Goal: Information Seeking & Learning: Learn about a topic

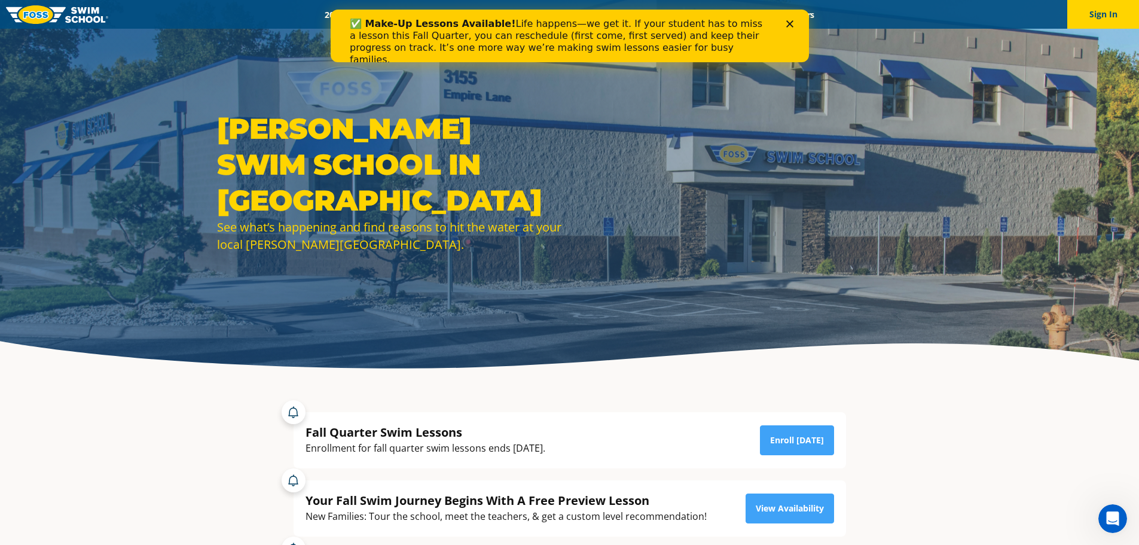
click at [792, 22] on icon "Close" at bounding box center [788, 23] width 7 height 7
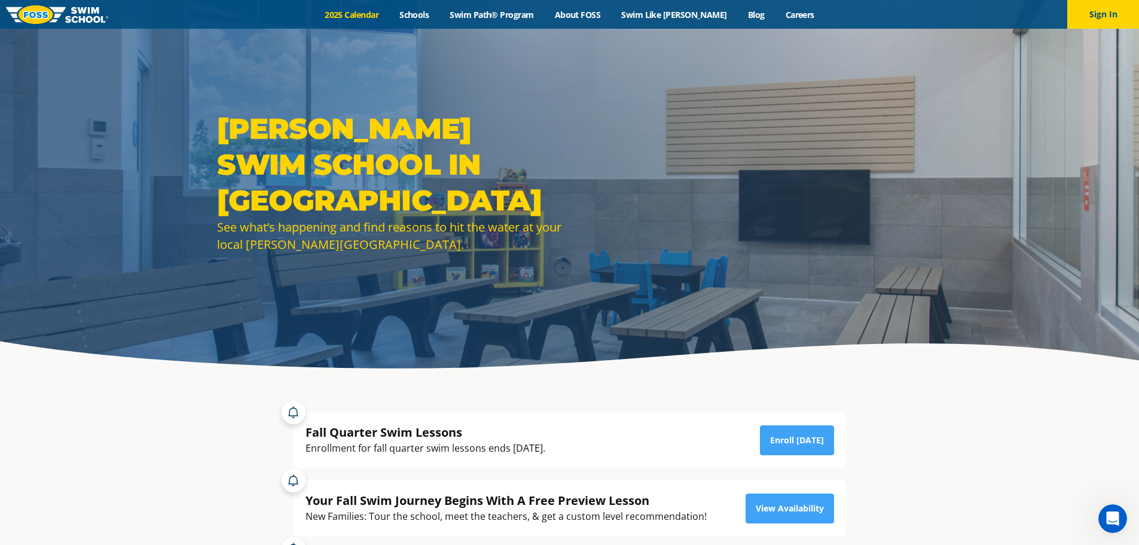
click at [378, 14] on link "2025 Calendar" at bounding box center [351, 14] width 75 height 11
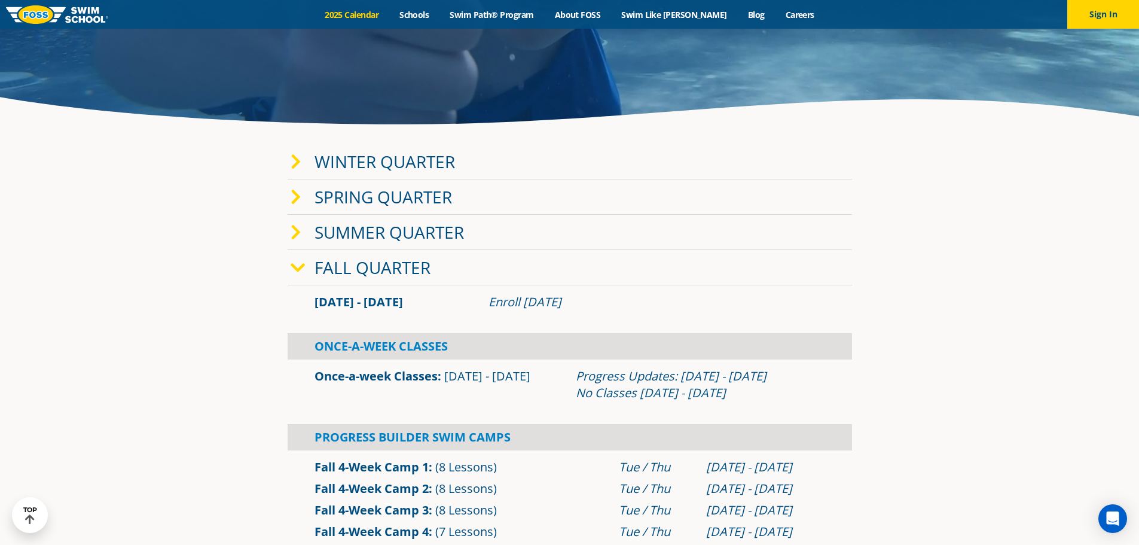
scroll to position [239, 0]
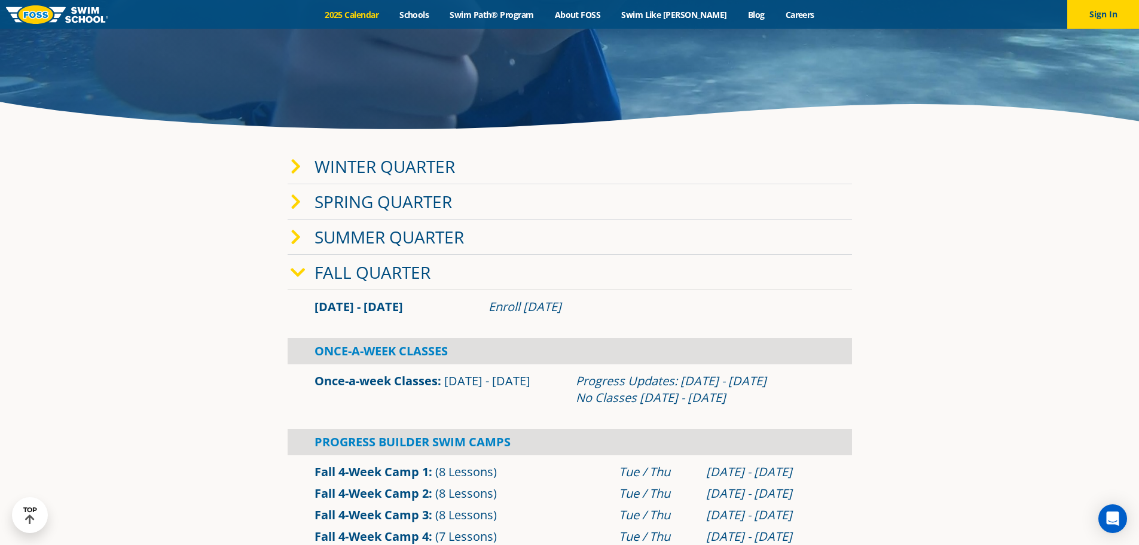
click at [381, 167] on link "Winter Quarter" at bounding box center [384, 166] width 140 height 23
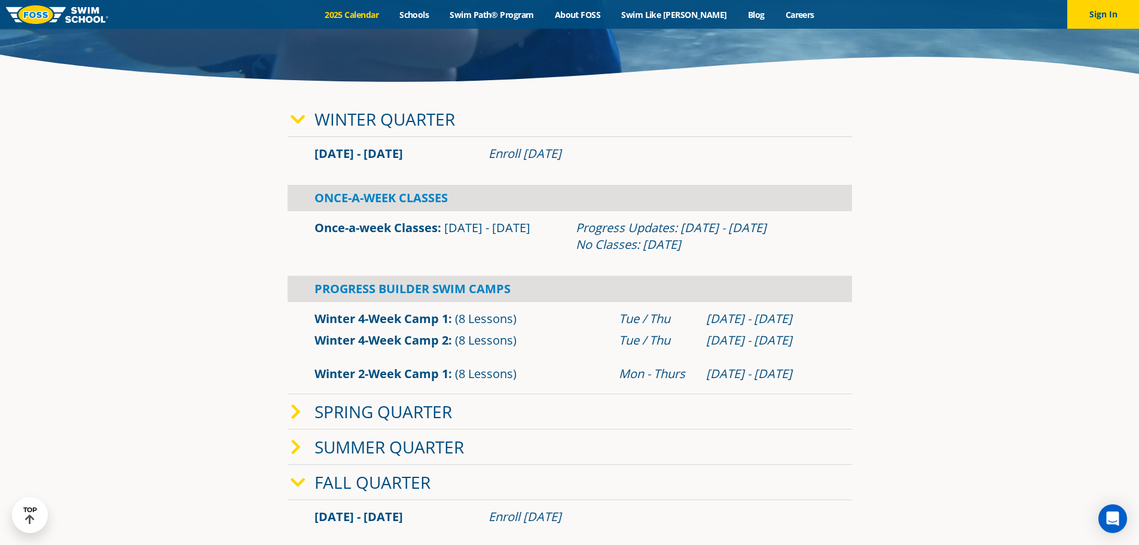
scroll to position [359, 0]
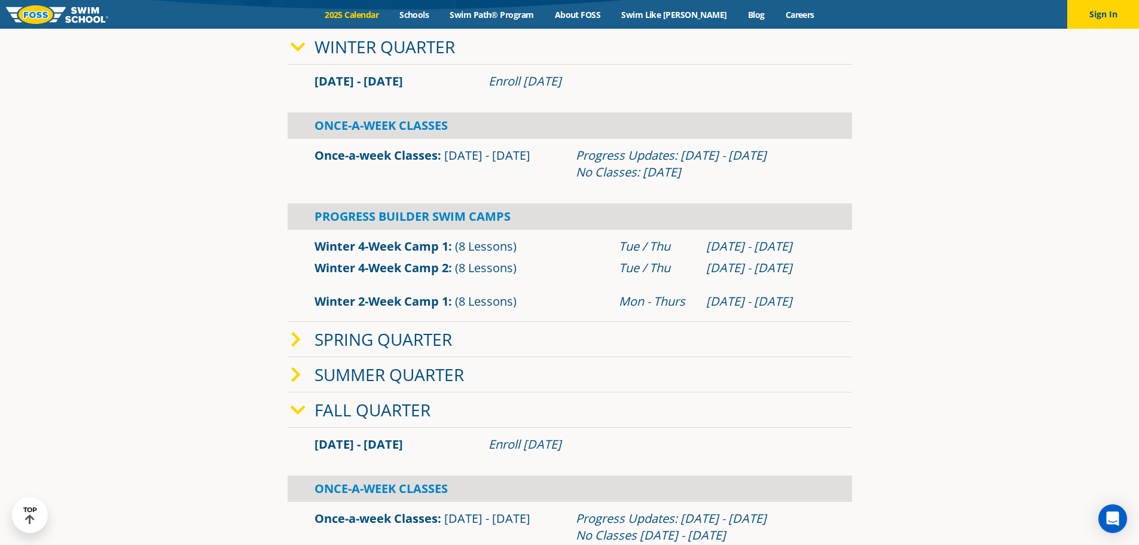
click at [380, 340] on link "Spring Quarter" at bounding box center [382, 339] width 137 height 23
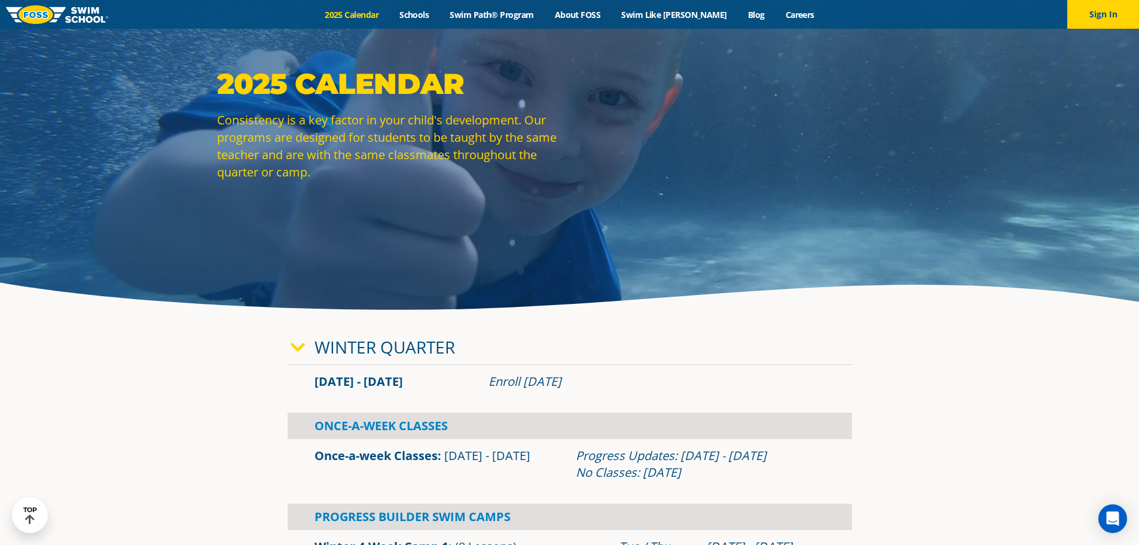
scroll to position [0, 0]
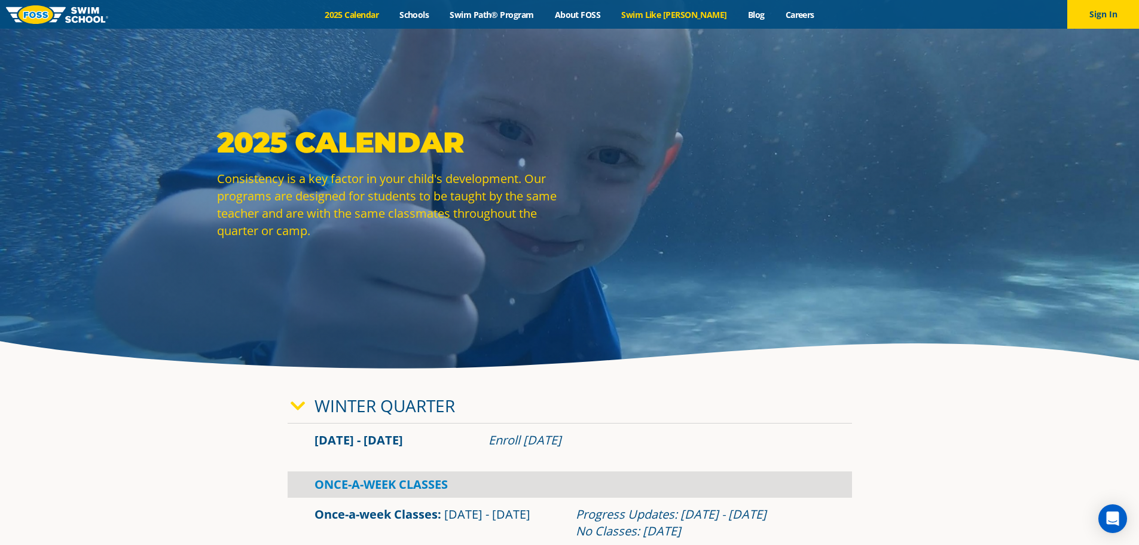
click at [685, 15] on link "Swim Like [PERSON_NAME]" at bounding box center [674, 14] width 127 height 11
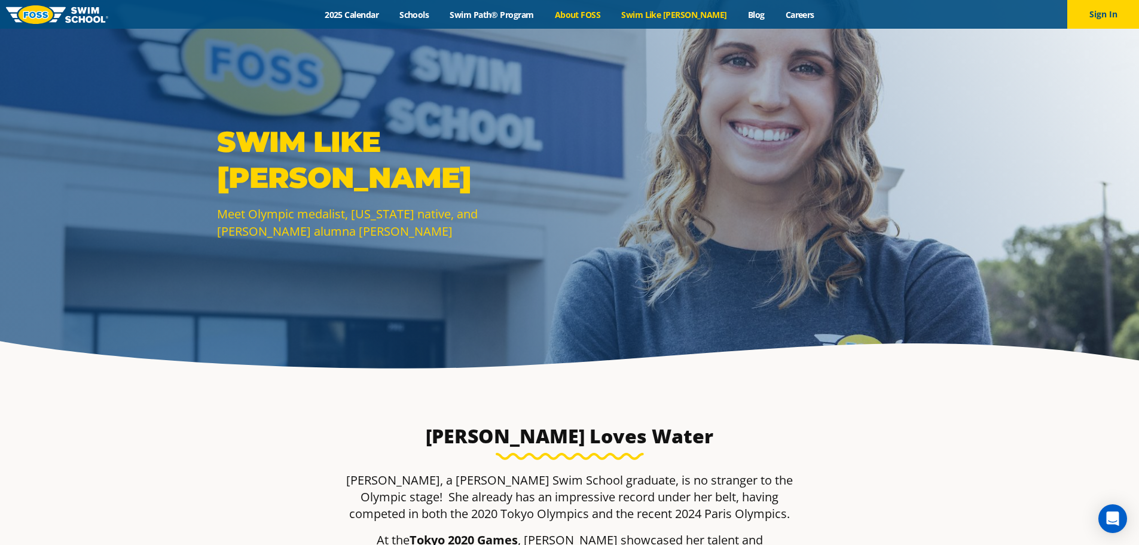
click at [585, 12] on link "About FOSS" at bounding box center [577, 14] width 67 height 11
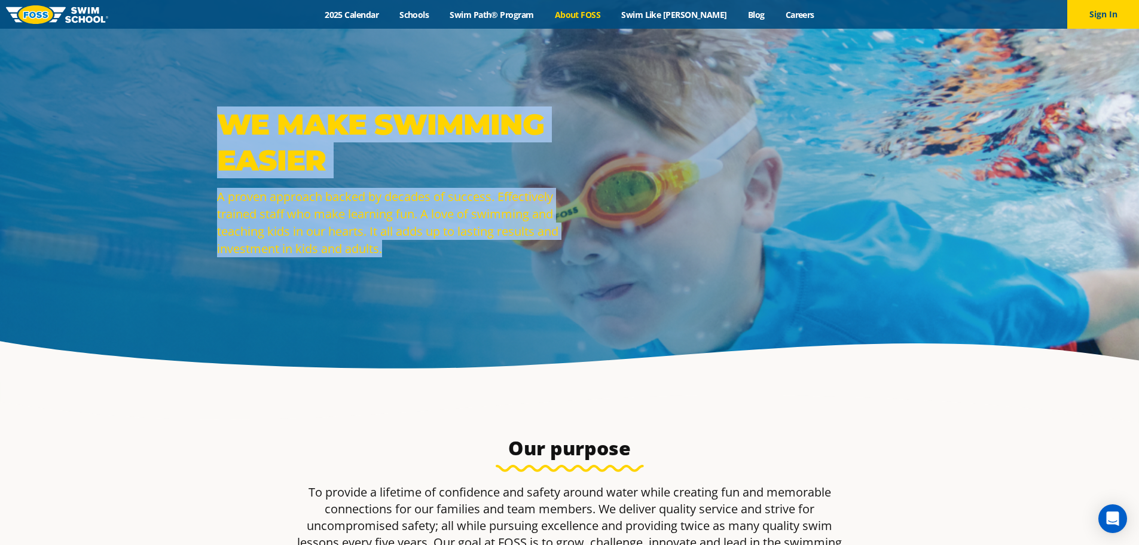
drag, startPoint x: 258, startPoint y: 133, endPoint x: 418, endPoint y: 256, distance: 202.0
click at [418, 256] on div "WE MAKE SWIMMING EASIER A proven approach backed by decades of success. Effecti…" at bounding box center [390, 190] width 359 height 169
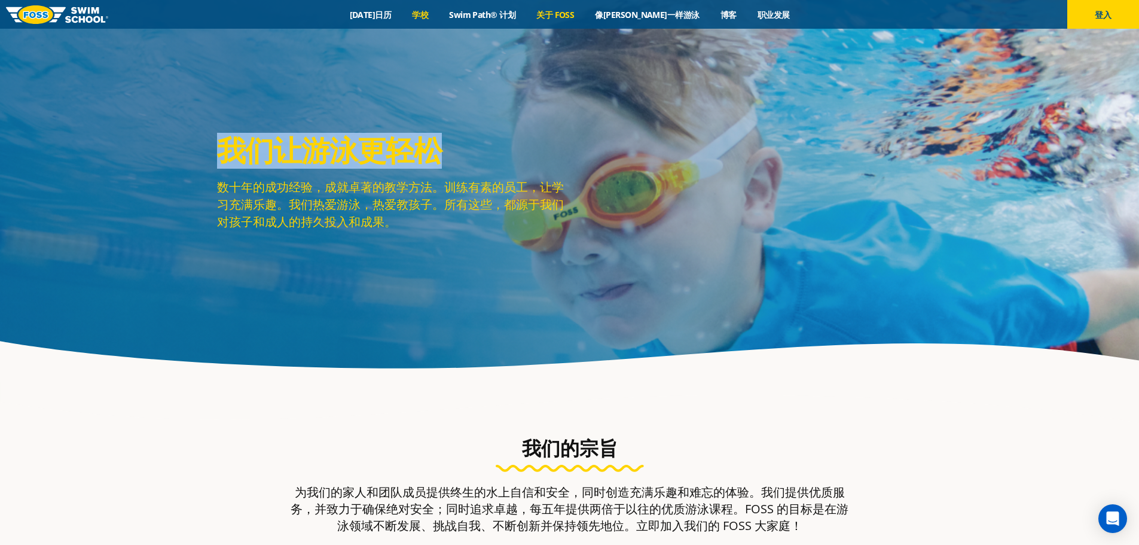
click at [428, 14] on font "学校" at bounding box center [420, 14] width 16 height 11
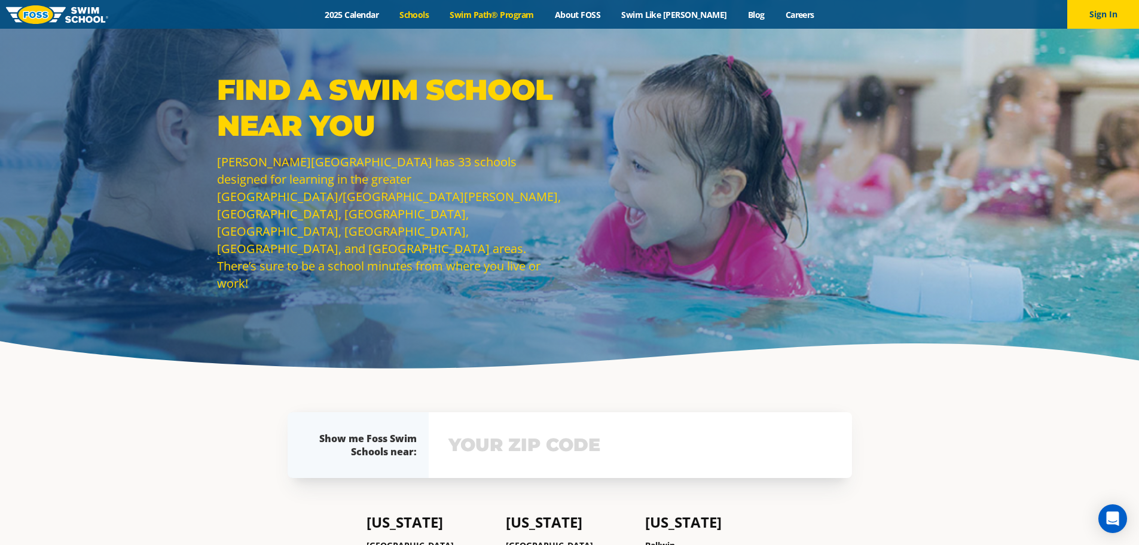
click at [499, 12] on link "Swim Path® Program" at bounding box center [491, 14] width 105 height 11
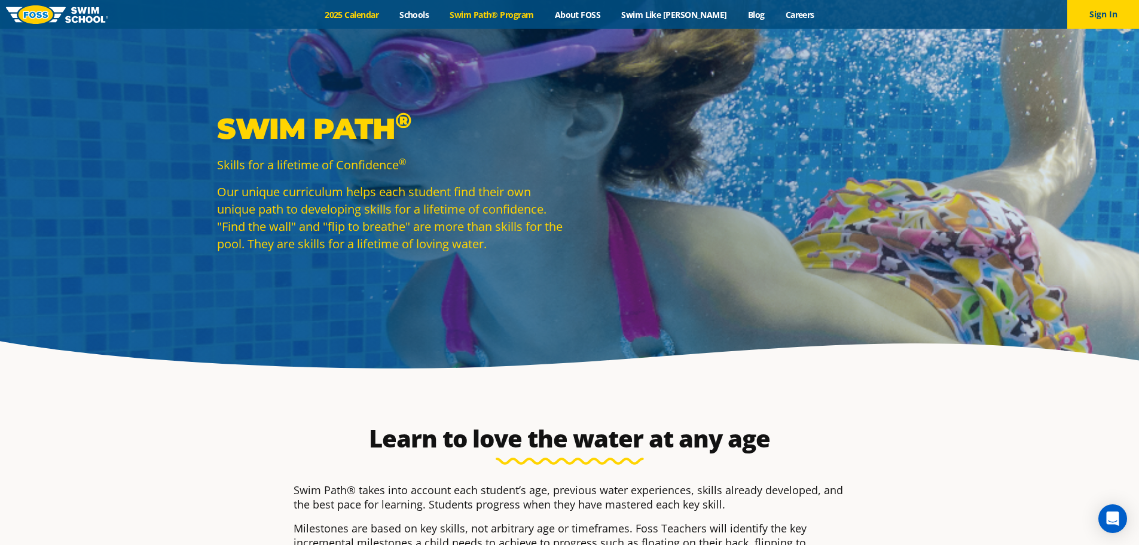
click at [377, 14] on link "2025 Calendar" at bounding box center [351, 14] width 75 height 11
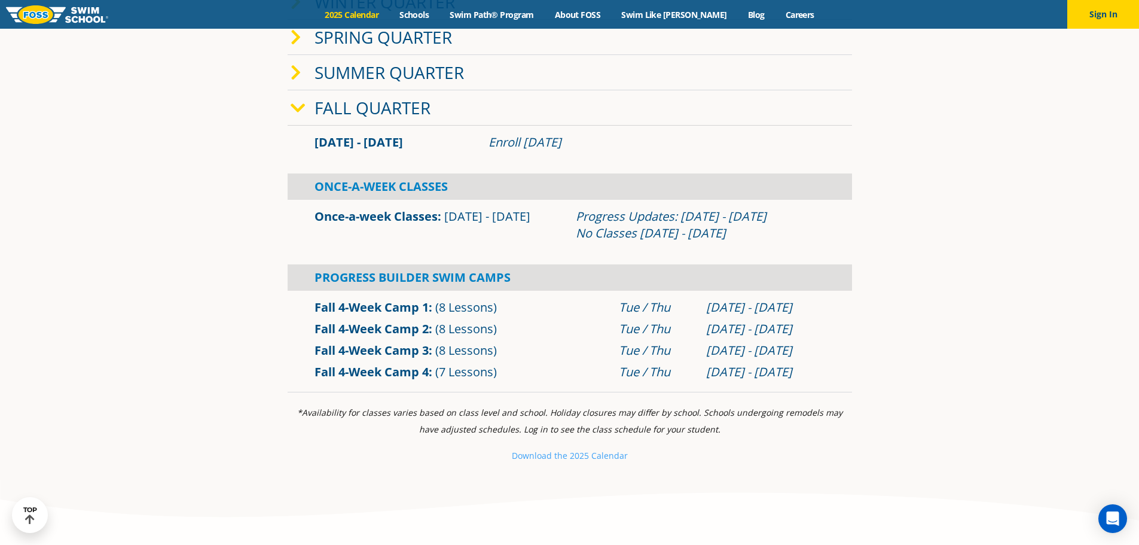
scroll to position [538, 0]
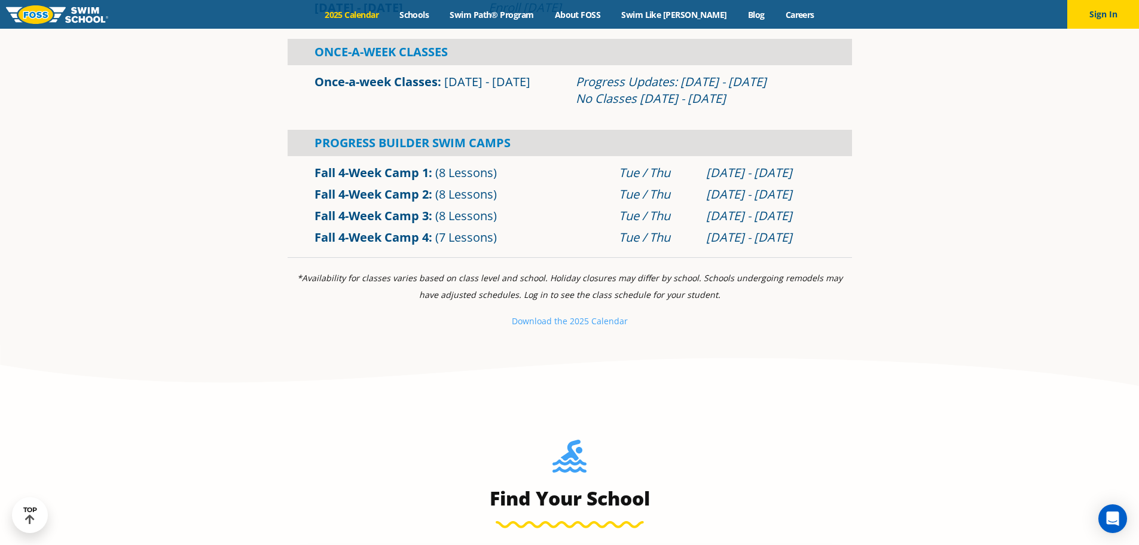
click at [375, 170] on link "Fall 4-Week Camp 1" at bounding box center [371, 172] width 114 height 16
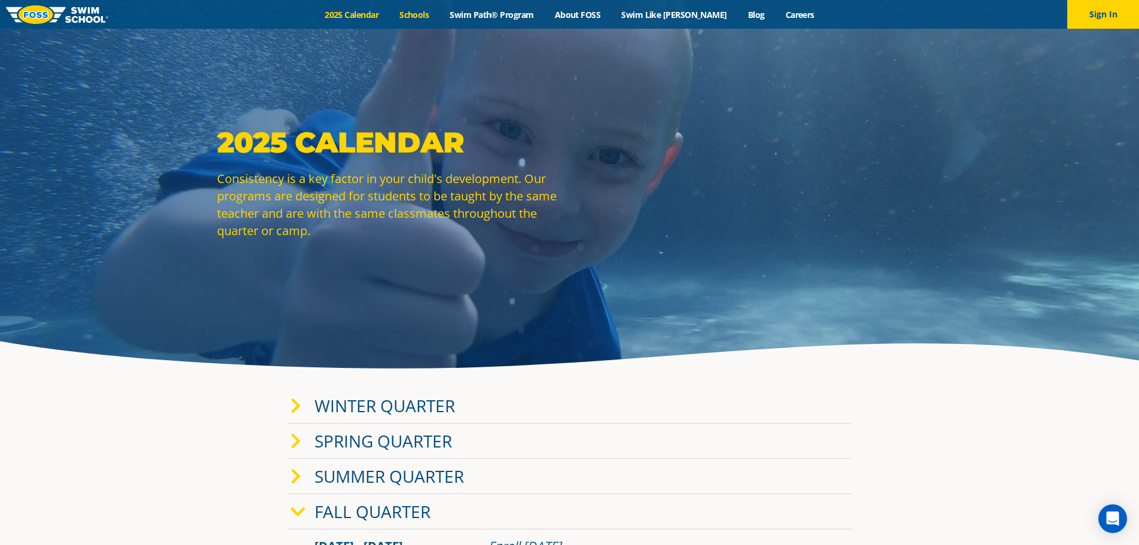
click at [436, 16] on link "Schools" at bounding box center [414, 14] width 50 height 11
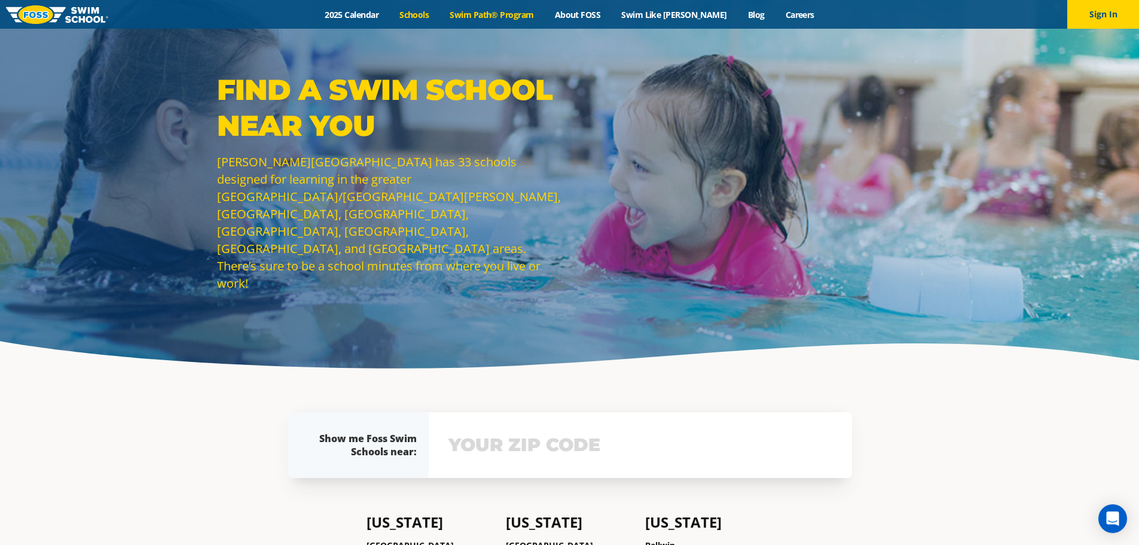
click at [505, 14] on link "Swim Path® Program" at bounding box center [491, 14] width 105 height 11
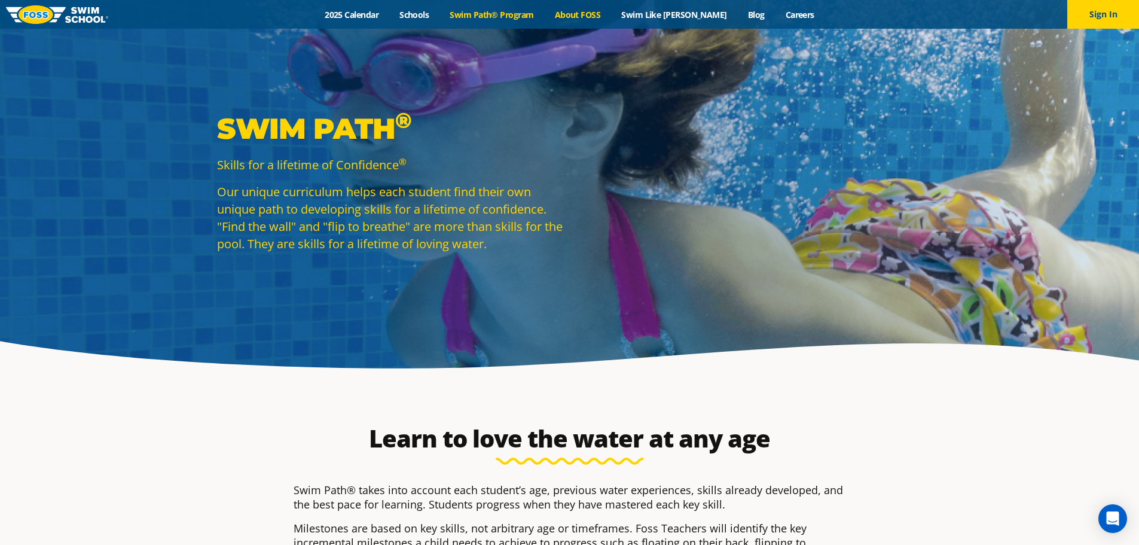
click at [591, 16] on link "About FOSS" at bounding box center [577, 14] width 67 height 11
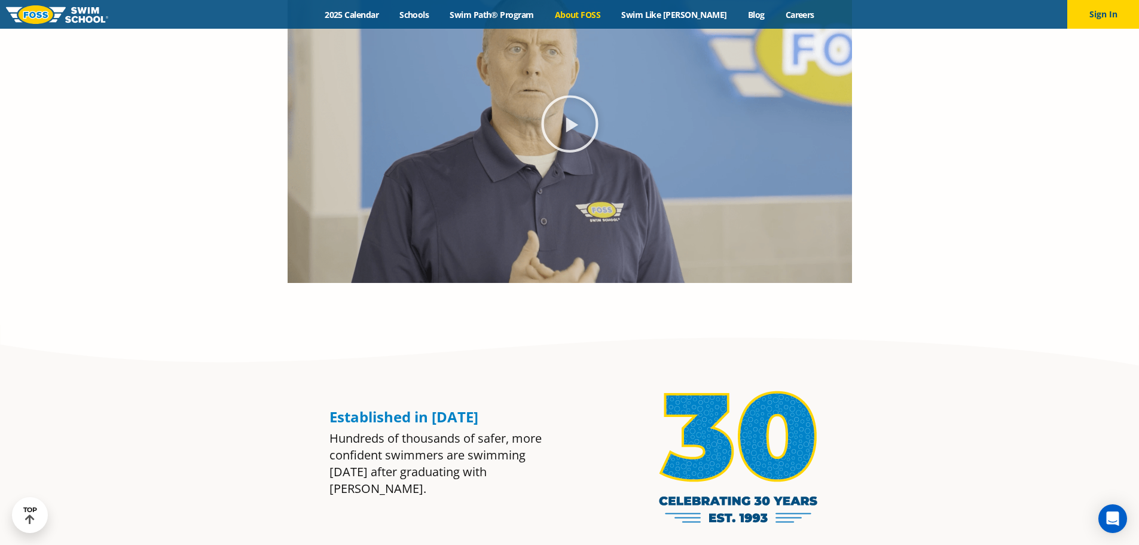
scroll to position [717, 0]
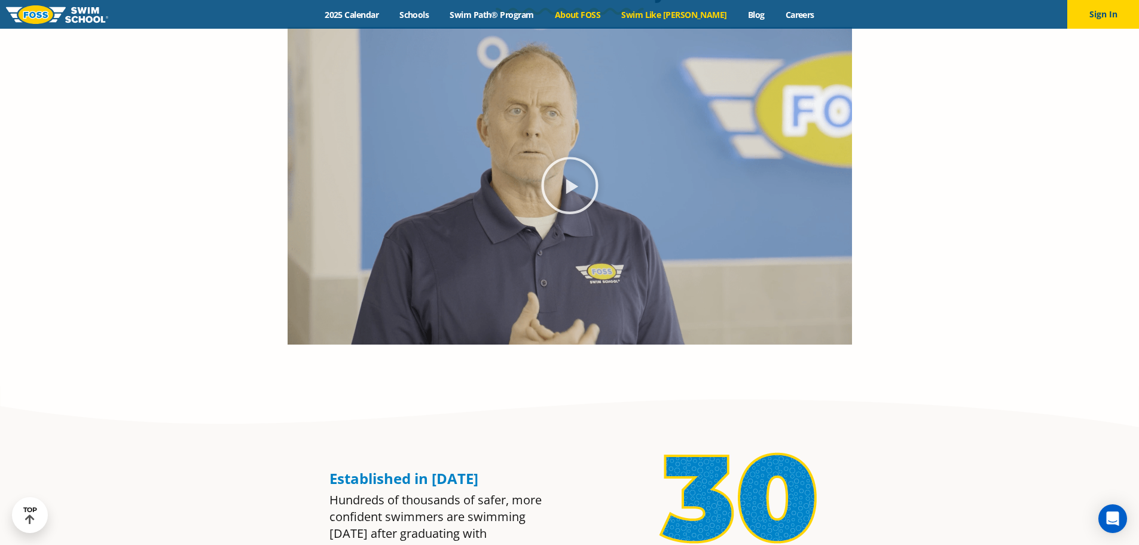
click at [689, 17] on link "Swim Like [PERSON_NAME]" at bounding box center [674, 14] width 127 height 11
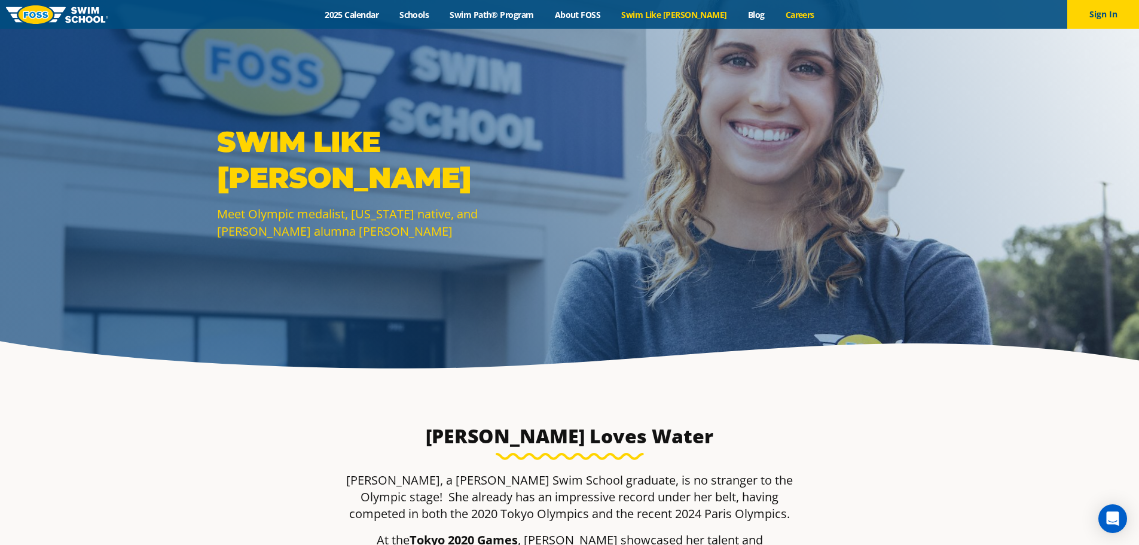
click at [782, 16] on link "Careers" at bounding box center [800, 14] width 50 height 11
